Goal: Task Accomplishment & Management: Use online tool/utility

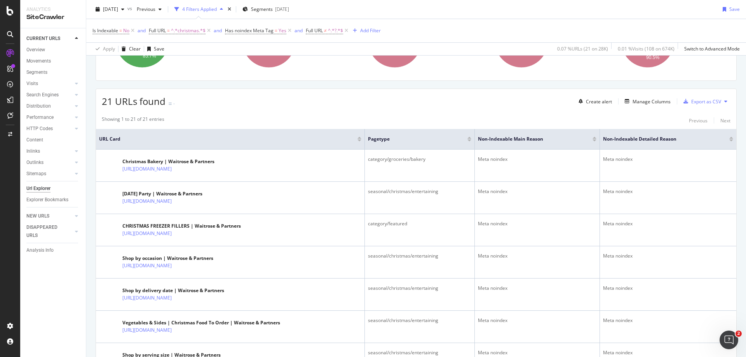
scroll to position [93, 0]
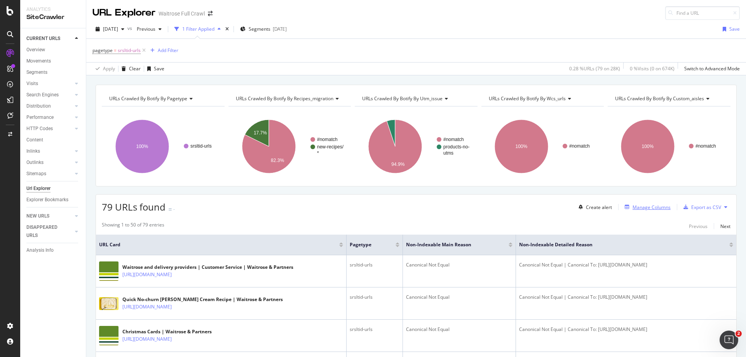
click at [644, 204] on div "Manage Columns" at bounding box center [651, 207] width 38 height 7
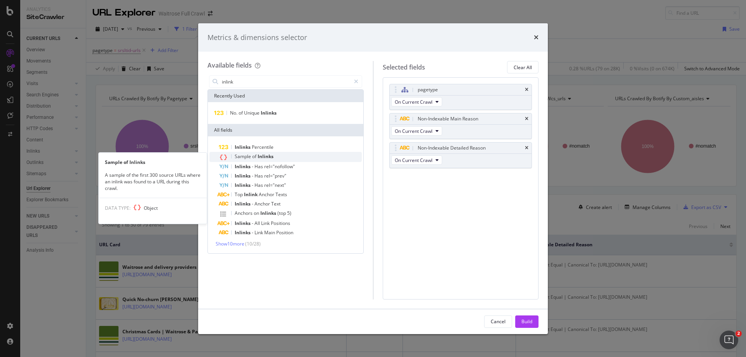
type input "inlink"
click at [281, 155] on div "Sample of Inlinks" at bounding box center [290, 157] width 143 height 10
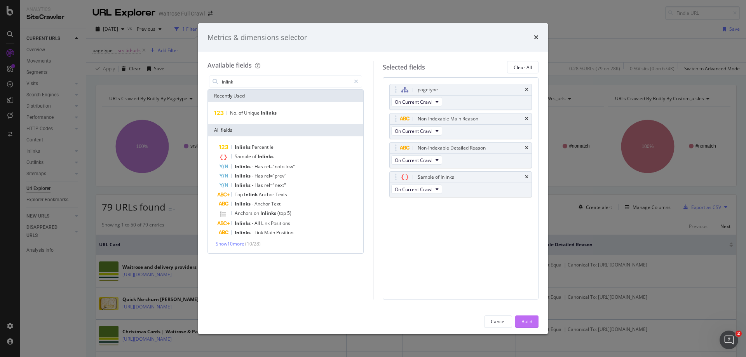
click at [526, 320] on div "Build" at bounding box center [526, 321] width 11 height 7
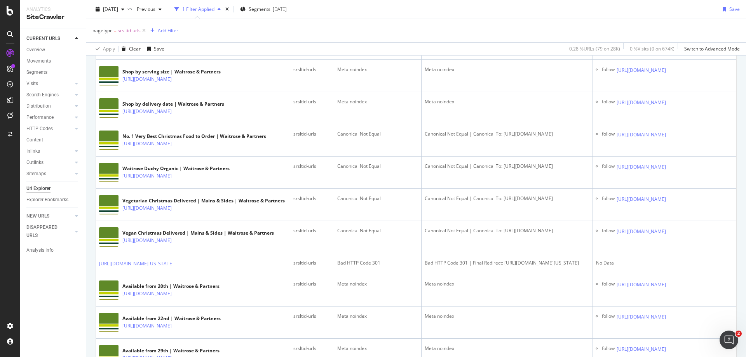
scroll to position [1398, 0]
